Goal: Information Seeking & Learning: Find specific fact

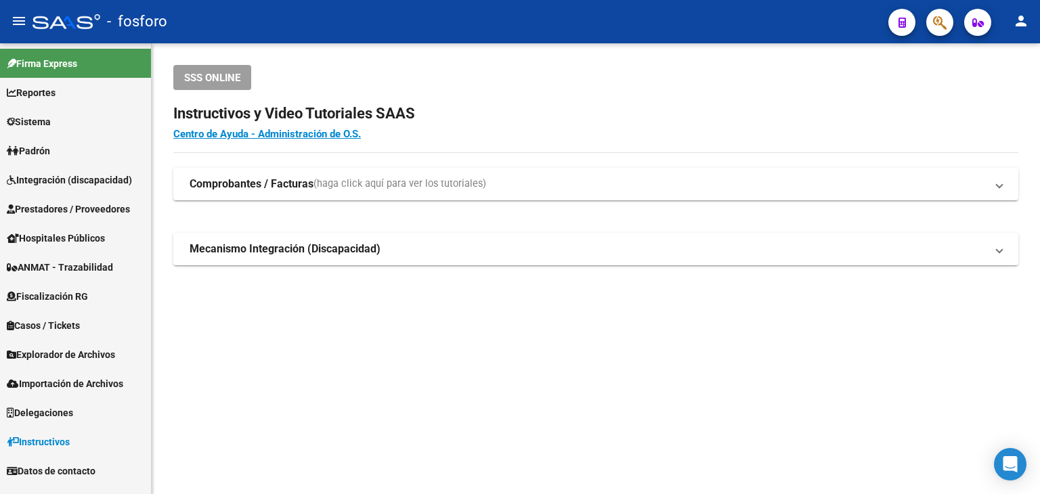
click at [935, 12] on span "button" at bounding box center [940, 23] width 14 height 28
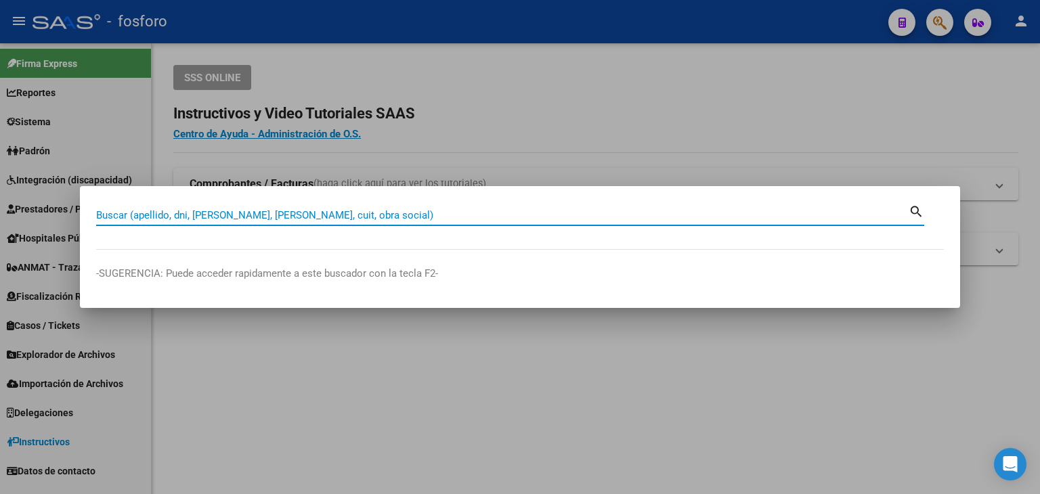
click at [390, 212] on input "Buscar (apellido, dni, [PERSON_NAME], [PERSON_NAME], cuit, obra social)" at bounding box center [502, 215] width 813 height 12
paste input "20-21541404-4"
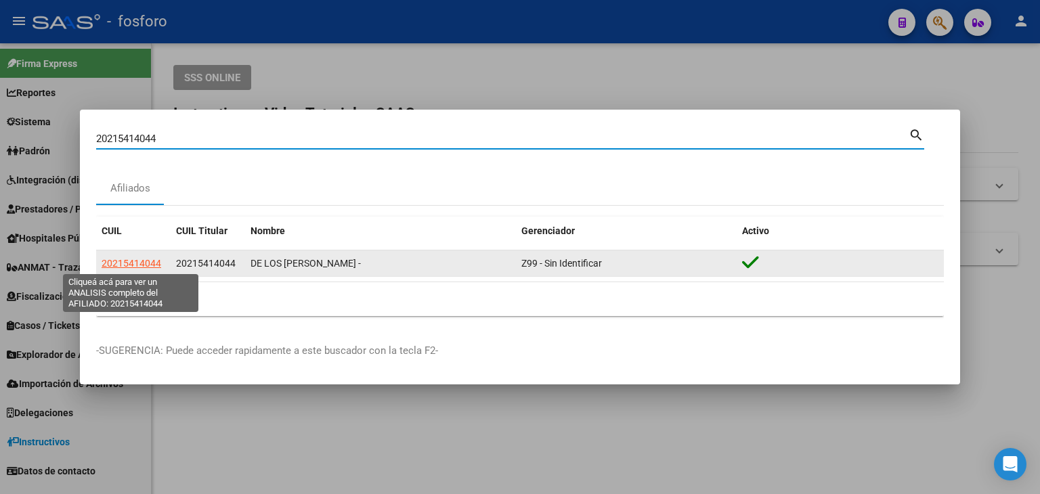
click at [139, 259] on span "20215414044" at bounding box center [132, 263] width 60 height 11
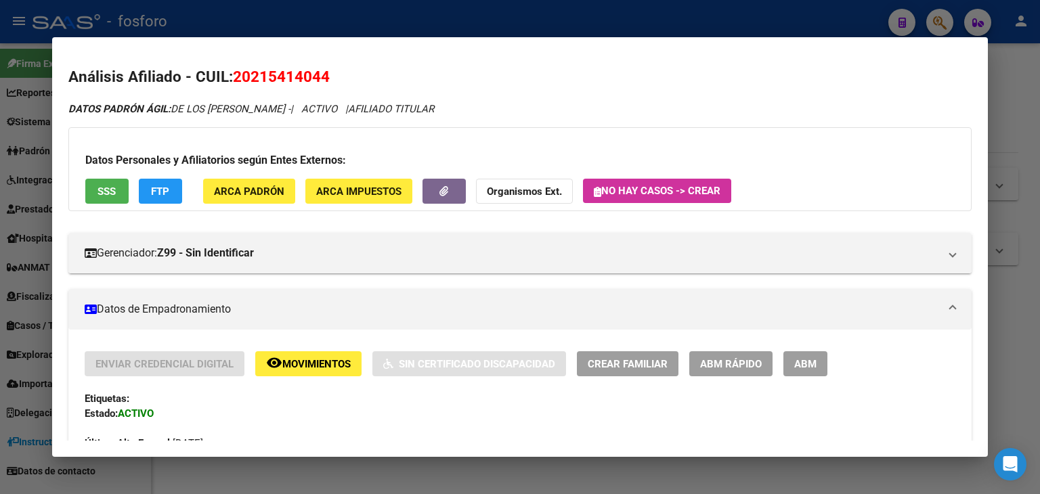
drag, startPoint x: 1014, startPoint y: 123, endPoint x: 585, endPoint y: 121, distance: 428.7
click at [1013, 123] on div at bounding box center [520, 247] width 1040 height 494
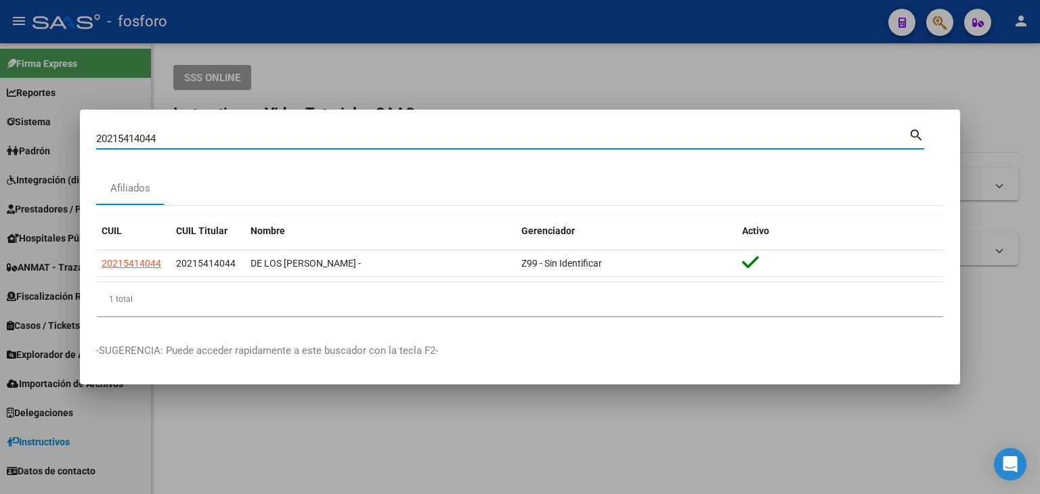
click at [241, 137] on input "20215414044" at bounding box center [502, 139] width 813 height 12
paste input "7-40804407-9"
type input "27408044079"
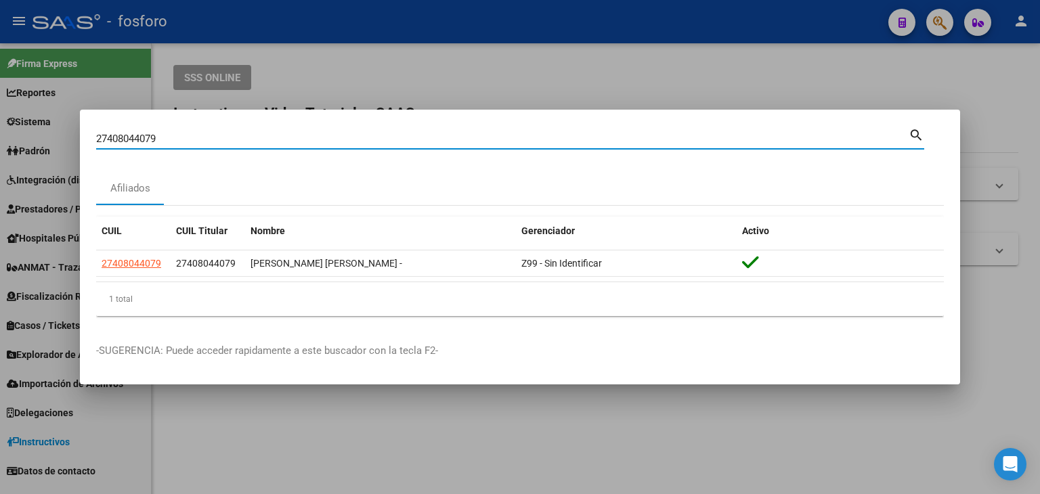
drag, startPoint x: 177, startPoint y: 139, endPoint x: 0, endPoint y: 154, distance: 178.0
click at [0, 154] on div "27408044079 Buscar (apellido, dni, cuil, nro traspaso, cuit, obra social) searc…" at bounding box center [520, 247] width 1040 height 494
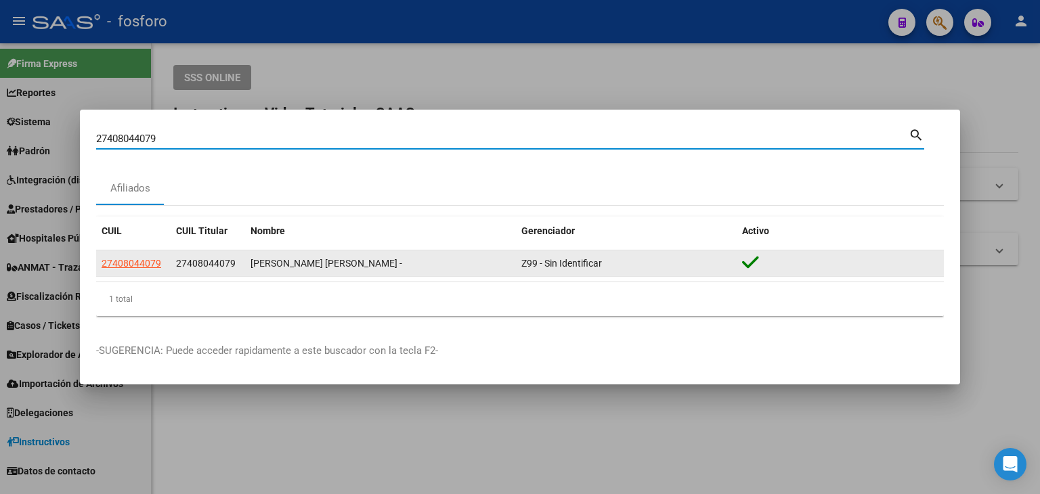
click at [110, 256] on app-link-go-to "27408044079" at bounding box center [132, 264] width 60 height 16
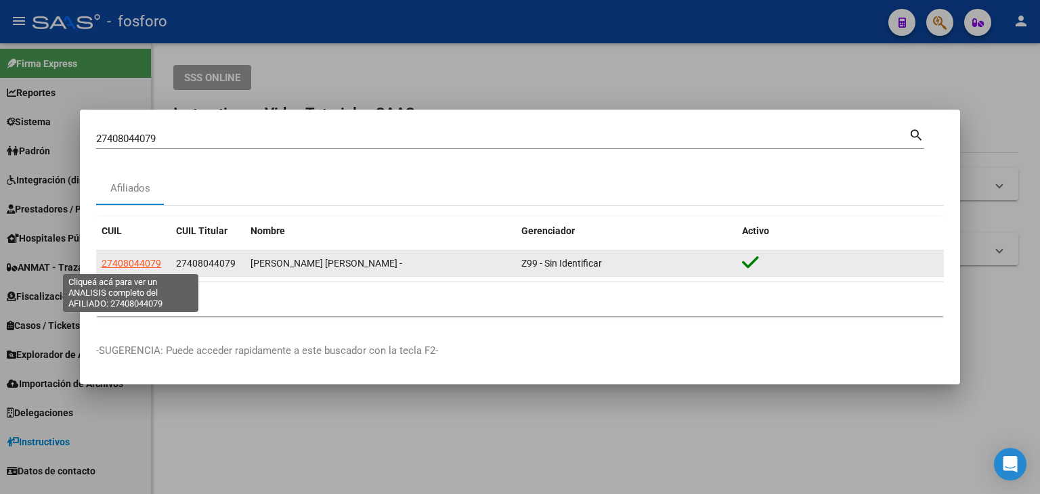
click at [114, 265] on span "27408044079" at bounding box center [132, 263] width 60 height 11
type textarea "27408044079"
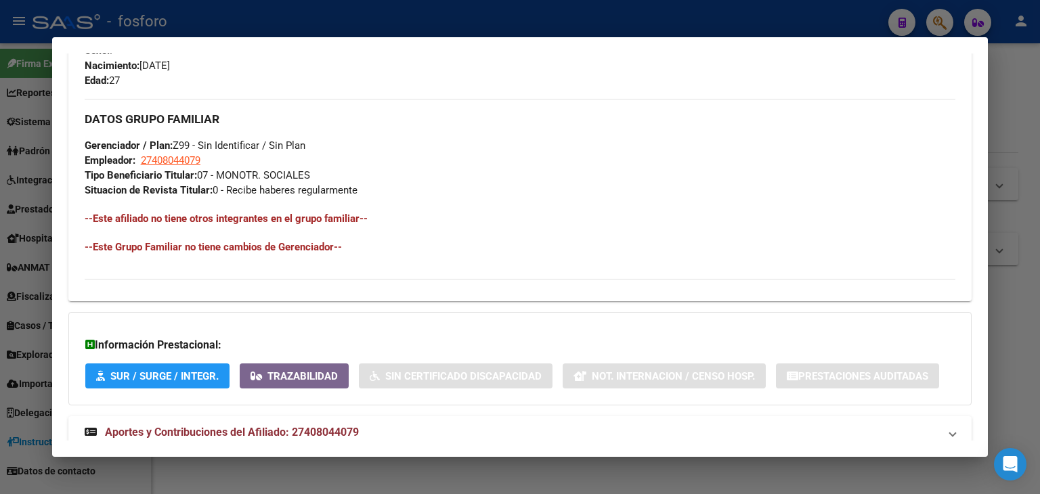
scroll to position [640, 0]
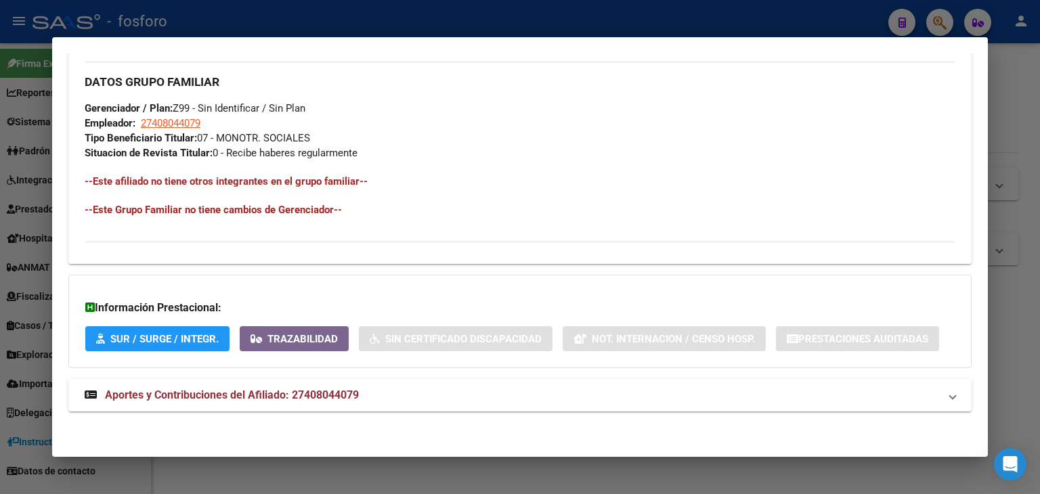
click at [1031, 135] on div at bounding box center [520, 247] width 1040 height 494
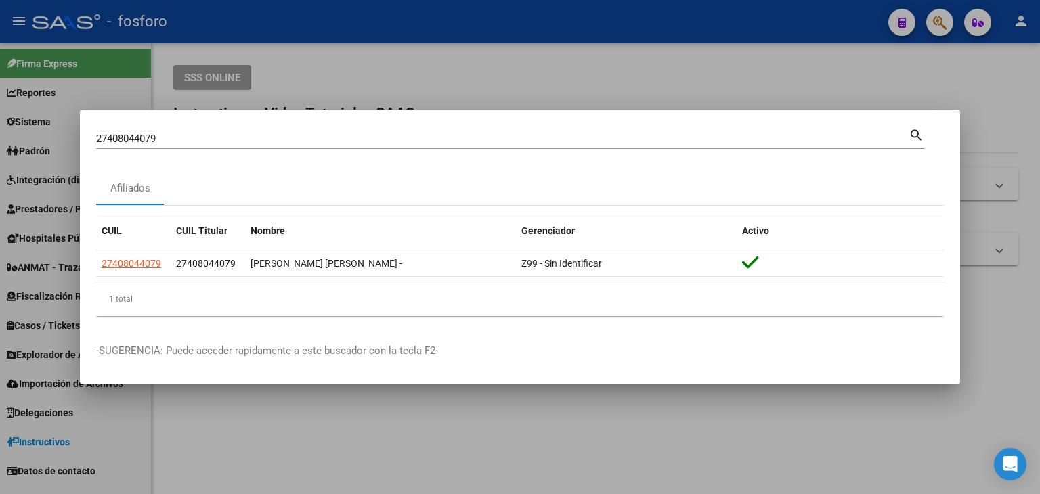
click at [485, 71] on div at bounding box center [520, 247] width 1040 height 494
